Goal: Information Seeking & Learning: Learn about a topic

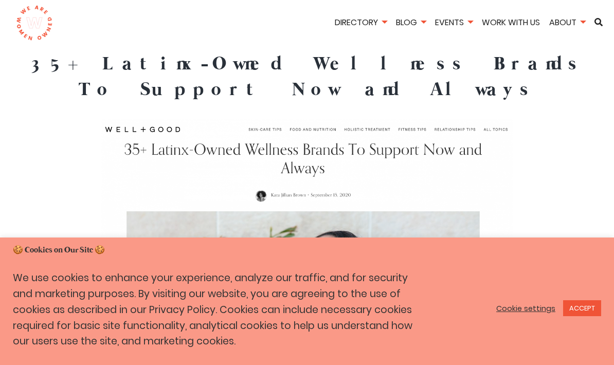
click at [588, 310] on link "ACCEPT" at bounding box center [582, 308] width 38 height 16
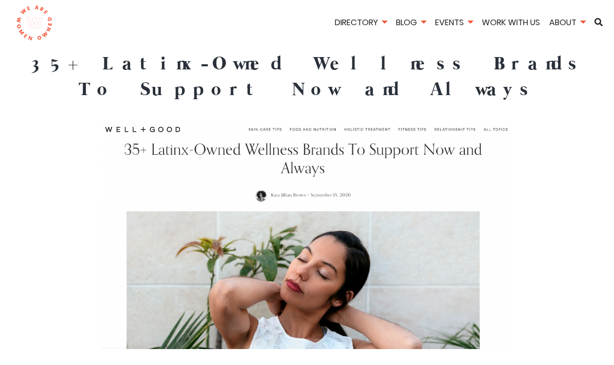
click at [459, 123] on img at bounding box center [307, 234] width 412 height 230
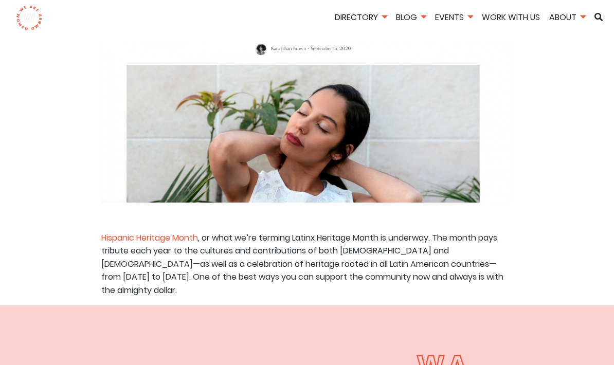
click at [475, 233] on p "Hispanic Heritage Month , or what we’re terming Latinx Heritage Month is underw…" at bounding box center [307, 265] width 412 height 66
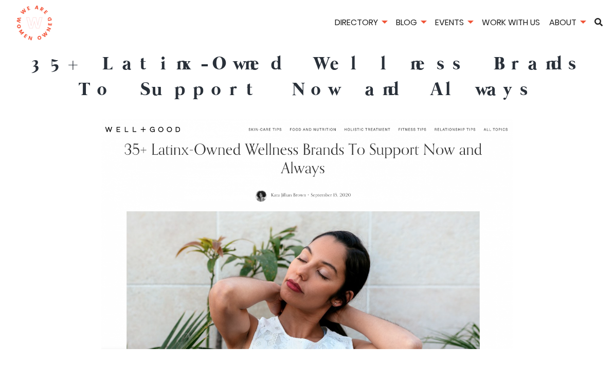
click at [154, 124] on img at bounding box center [307, 234] width 412 height 230
click at [297, 145] on img at bounding box center [307, 234] width 412 height 230
click at [215, 127] on img at bounding box center [307, 234] width 412 height 230
click at [314, 119] on img at bounding box center [307, 234] width 412 height 230
click at [307, 119] on img at bounding box center [307, 234] width 412 height 230
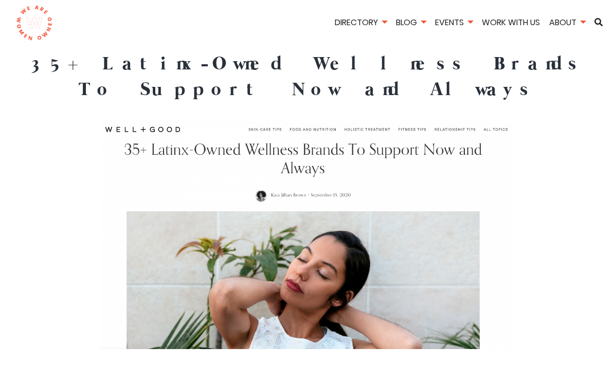
click at [308, 119] on img at bounding box center [307, 234] width 412 height 230
click at [193, 133] on img at bounding box center [307, 234] width 412 height 230
click at [168, 129] on img at bounding box center [307, 234] width 412 height 230
click at [142, 119] on img at bounding box center [307, 234] width 412 height 230
click at [152, 119] on img at bounding box center [307, 234] width 412 height 230
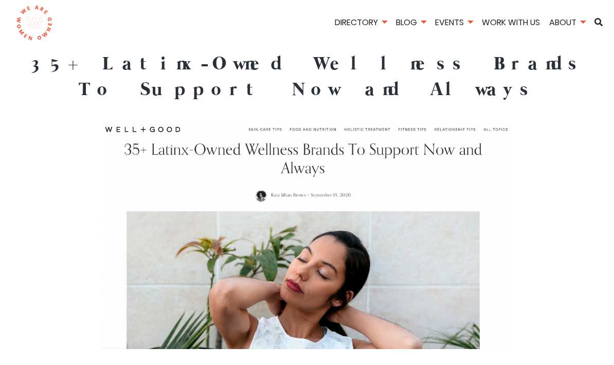
click at [310, 137] on img at bounding box center [307, 234] width 412 height 230
click at [344, 150] on img at bounding box center [307, 234] width 412 height 230
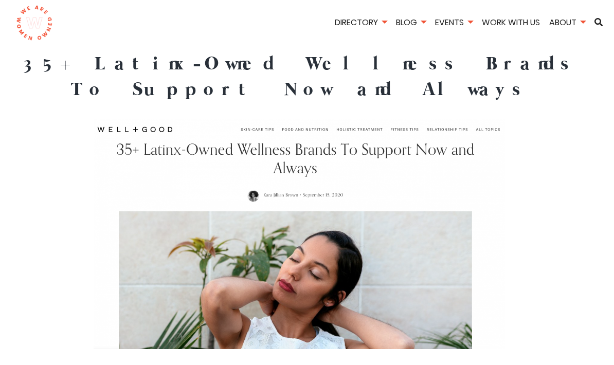
scroll to position [1, 8]
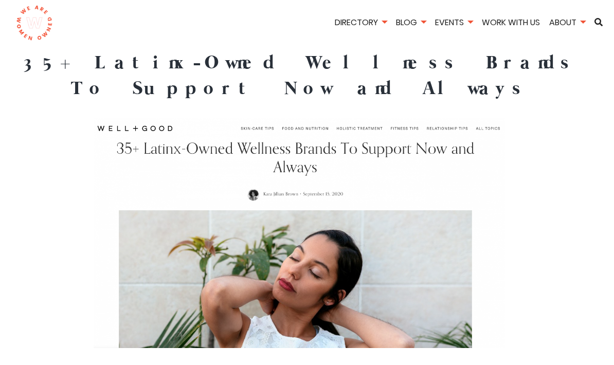
click at [301, 171] on img at bounding box center [300, 233] width 412 height 230
